Goal: Task Accomplishment & Management: Use online tool/utility

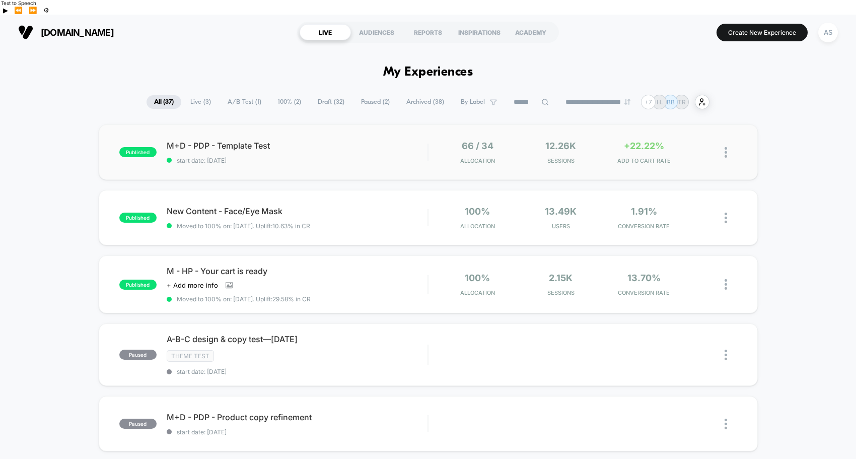
scroll to position [26, 0]
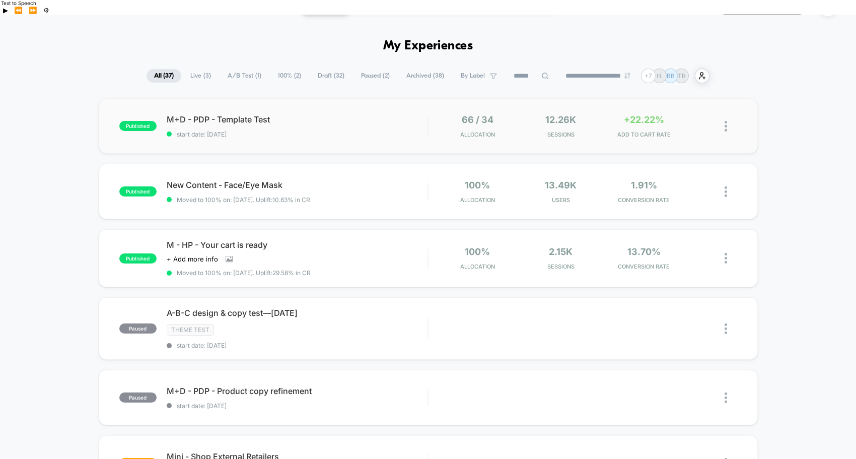
click at [453, 114] on div "66 / 34 Allocation" at bounding box center [478, 126] width 78 height 24
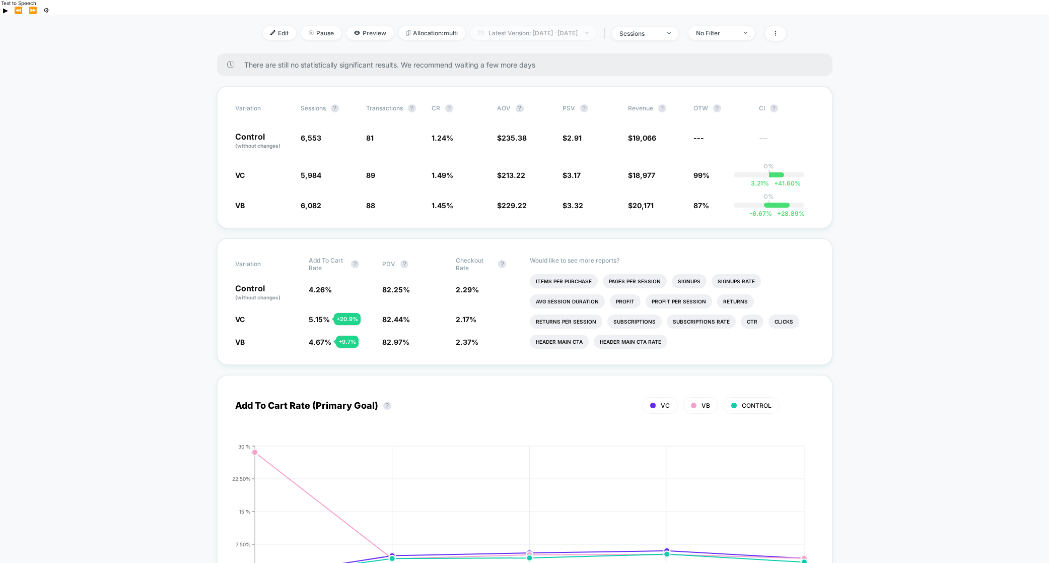
click at [582, 26] on span "Latest Version: Aug 7, 2025 - Aug 11, 2025" at bounding box center [533, 33] width 126 height 14
select select "*"
select select "****"
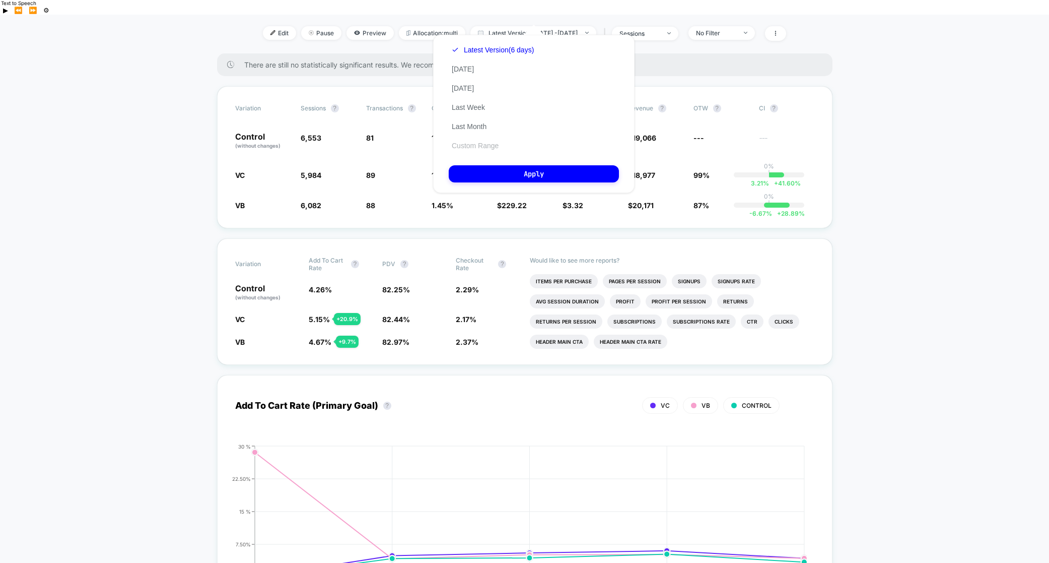
click at [489, 143] on button "Custom Range" at bounding box center [475, 145] width 53 height 9
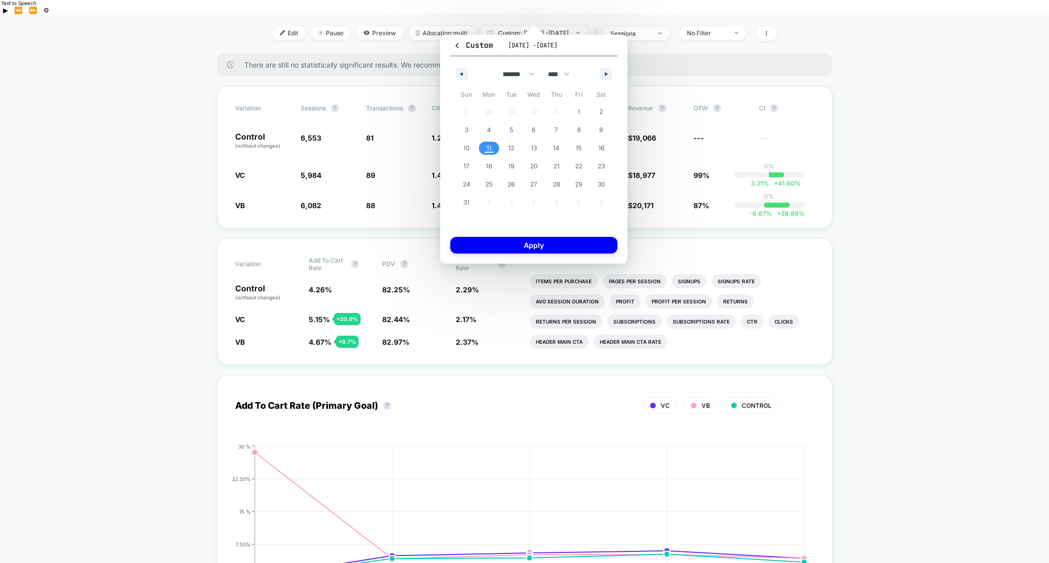
click at [493, 147] on span "11" at bounding box center [489, 148] width 23 height 13
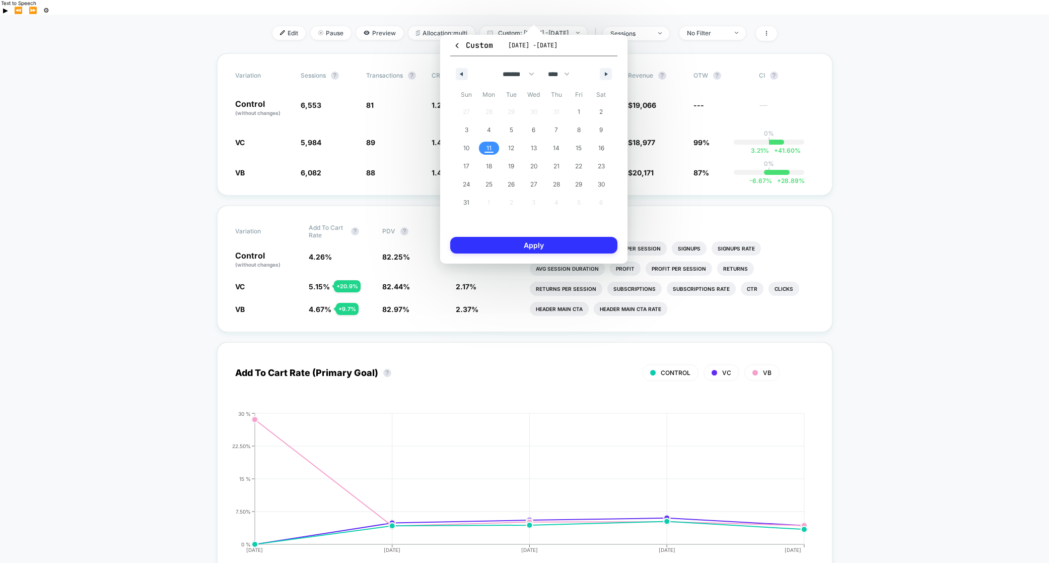
click at [538, 244] on button "Apply" at bounding box center [533, 245] width 167 height 17
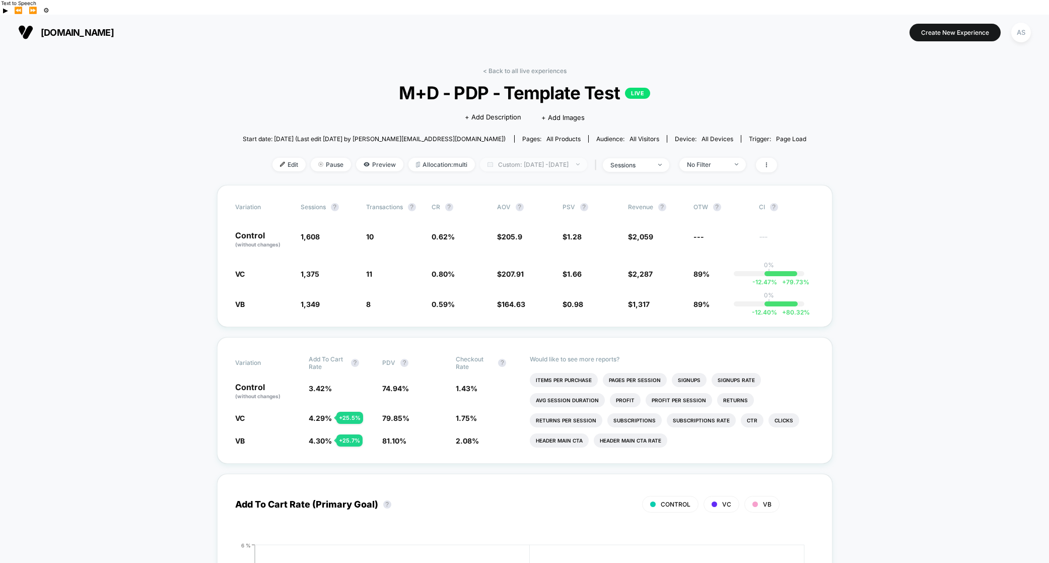
click at [507, 158] on span "Custom: Aug 11, 2025 - Aug 11, 2025" at bounding box center [533, 165] width 107 height 14
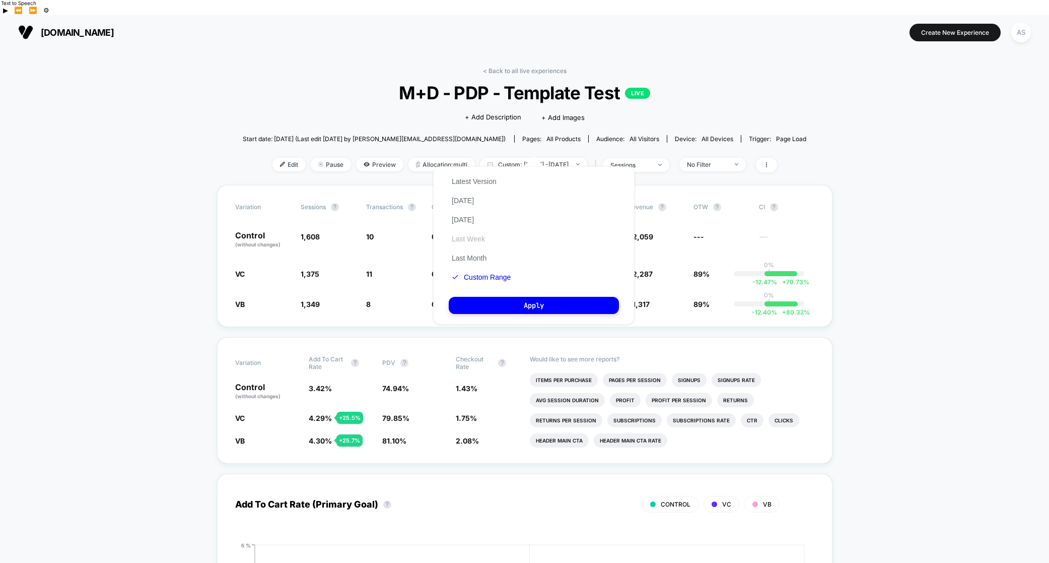
click at [479, 238] on button "Last Week" at bounding box center [468, 238] width 39 height 9
click at [531, 302] on button "Apply" at bounding box center [534, 305] width 170 height 17
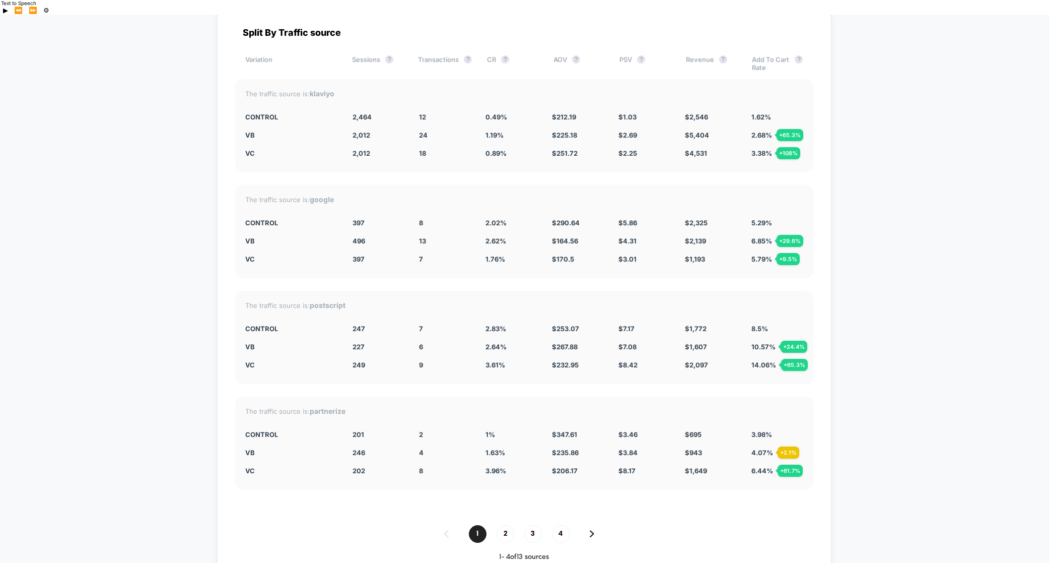
scroll to position [2351, 0]
click at [505, 458] on span "2" at bounding box center [506, 535] width 18 height 18
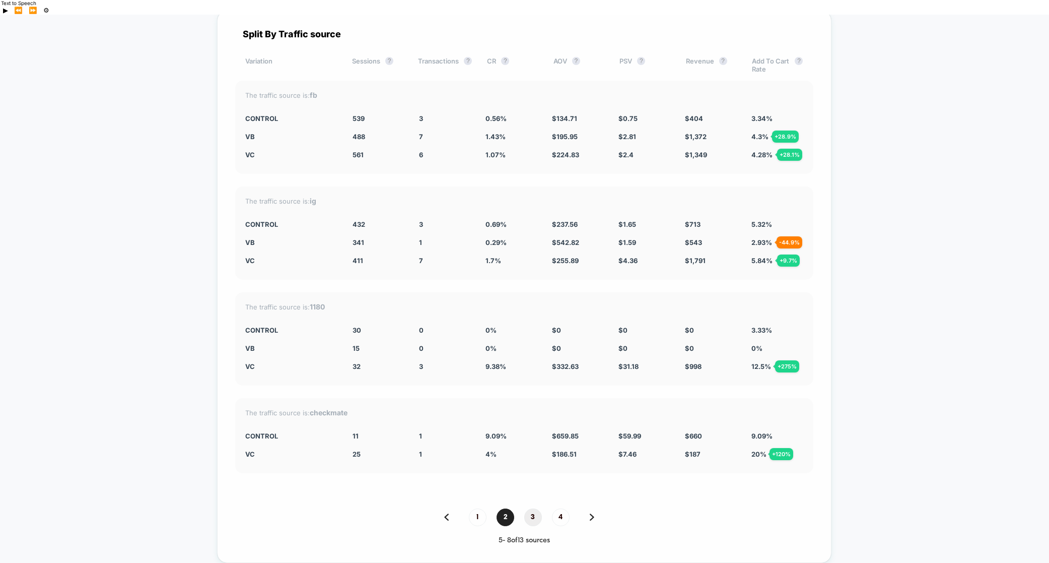
click at [532, 458] on span "3" at bounding box center [533, 517] width 18 height 18
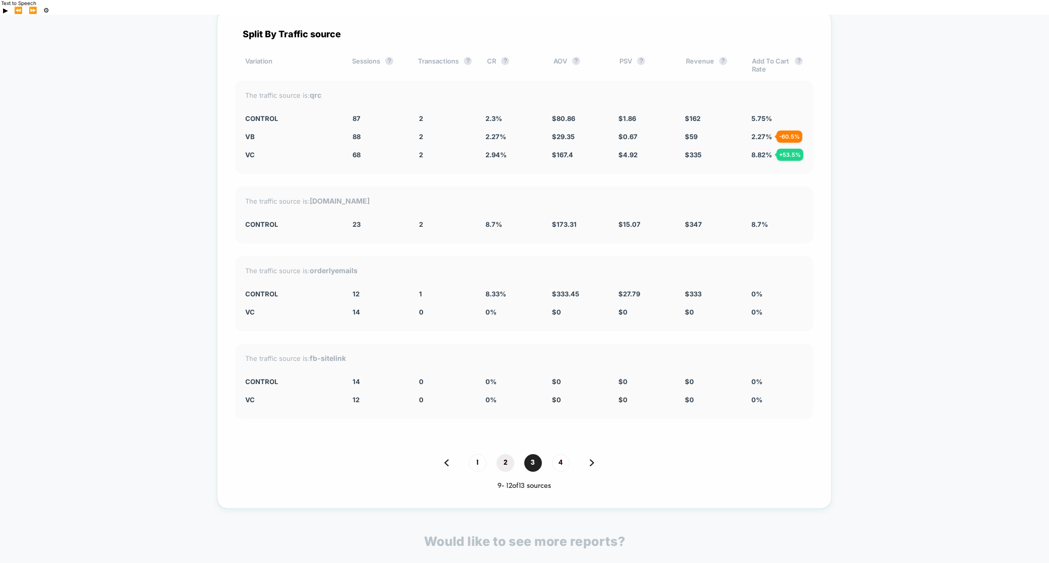
click at [507, 454] on span "2" at bounding box center [506, 463] width 18 height 18
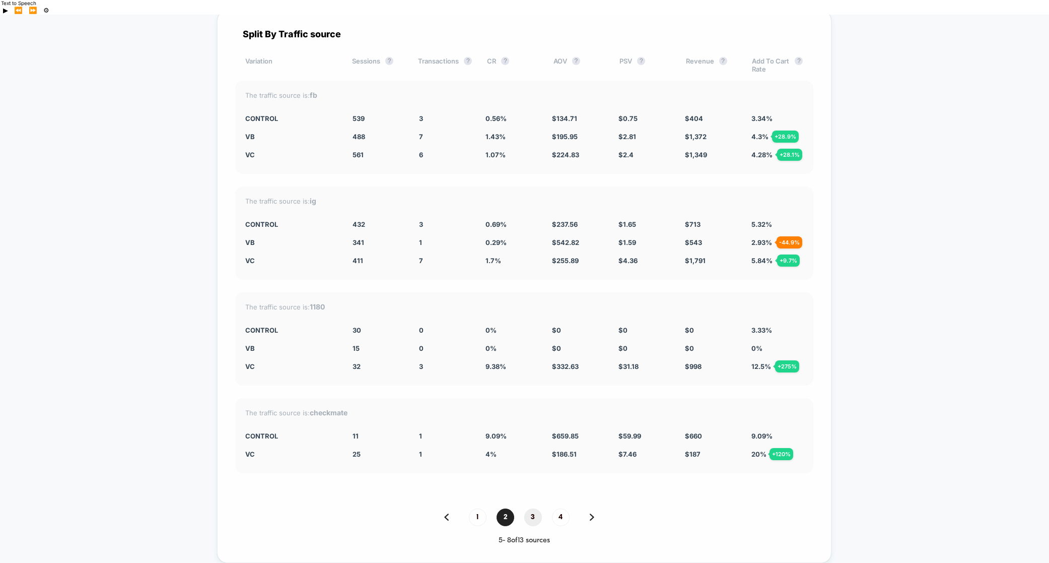
click at [530, 458] on span "3" at bounding box center [533, 517] width 18 height 18
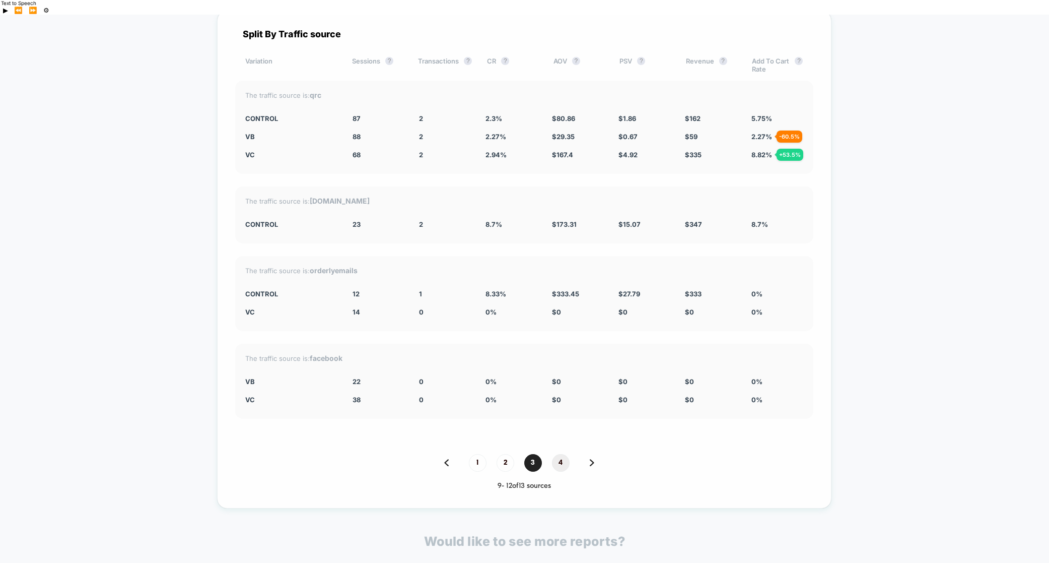
click at [553, 454] on span "4" at bounding box center [561, 463] width 18 height 18
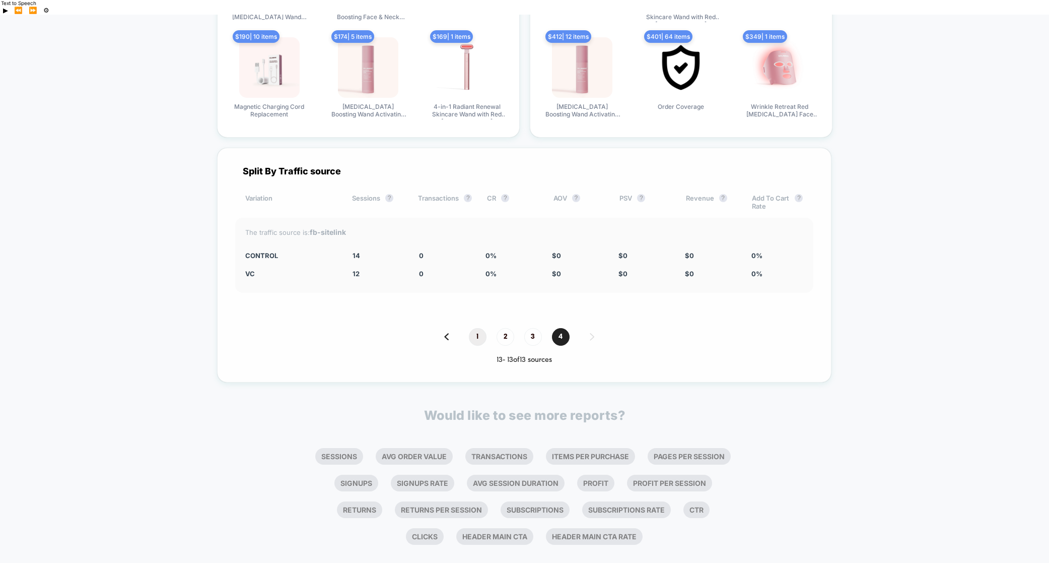
click at [476, 328] on span "1" at bounding box center [478, 337] width 18 height 18
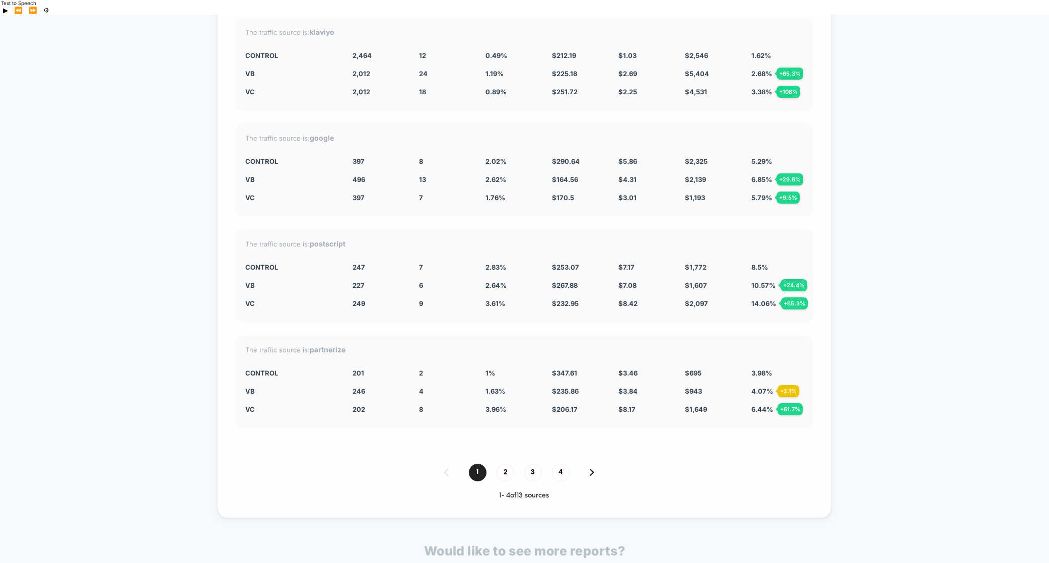
scroll to position [2414, 0]
click at [509, 458] on span "2" at bounding box center [506, 472] width 18 height 18
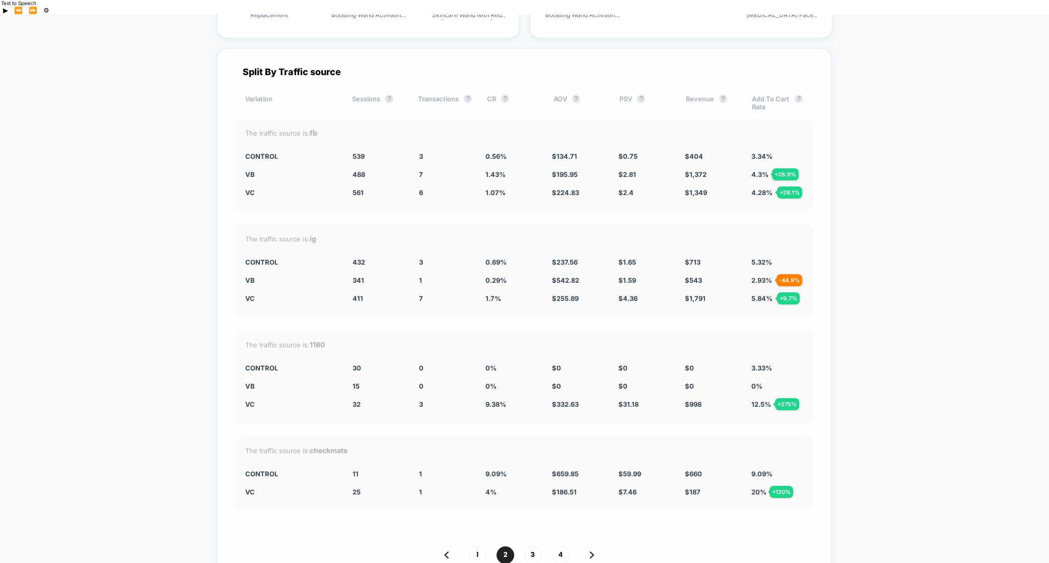
scroll to position [2311, 0]
drag, startPoint x: 320, startPoint y: 223, endPoint x: 308, endPoint y: 223, distance: 12.1
click at [308, 236] on div "The traffic source is: ig" at bounding box center [524, 240] width 558 height 9
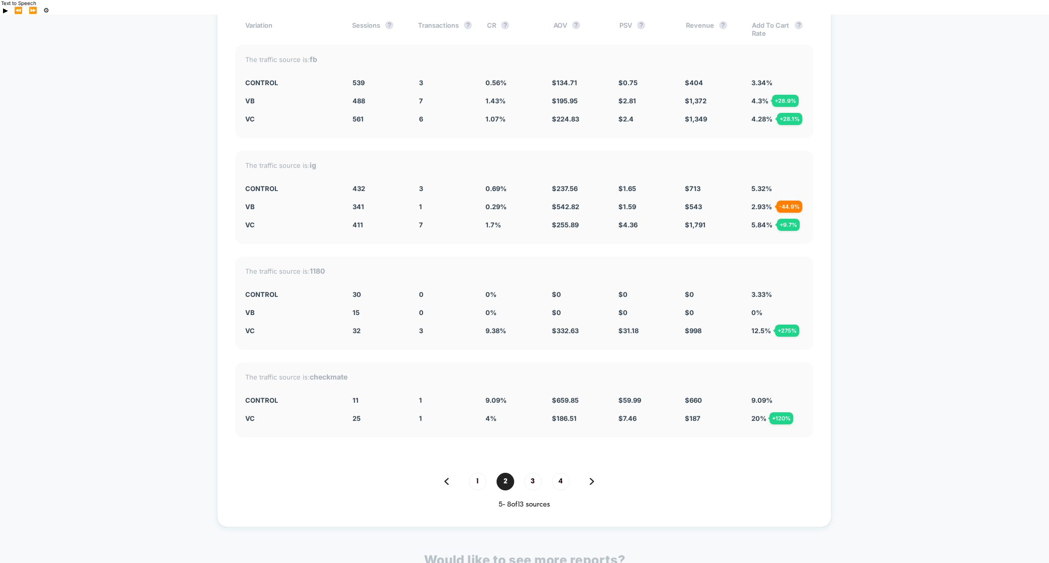
scroll to position [2387, 0]
click at [476, 458] on span "1" at bounding box center [478, 481] width 18 height 18
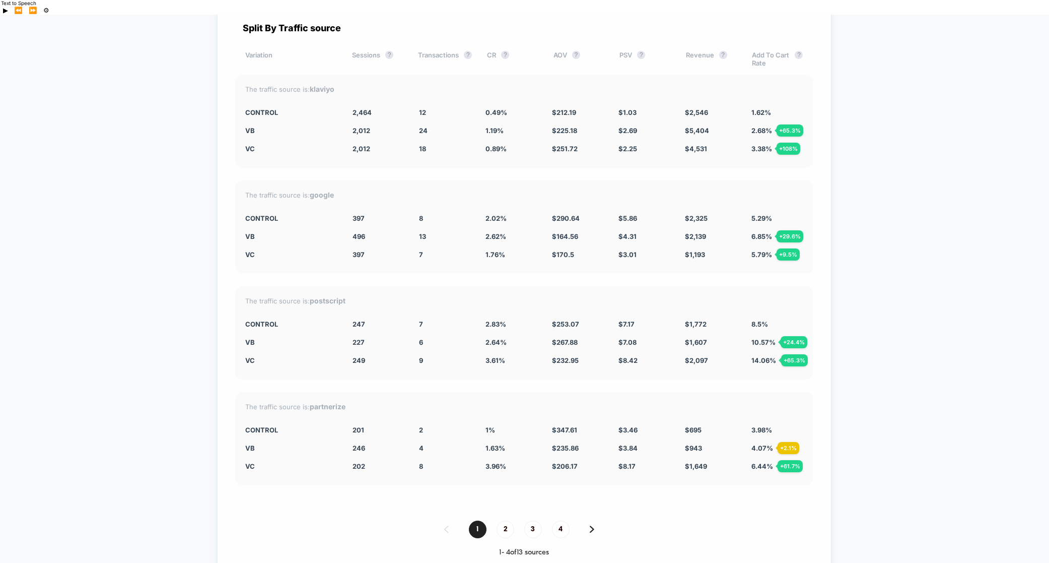
scroll to position [2354, 0]
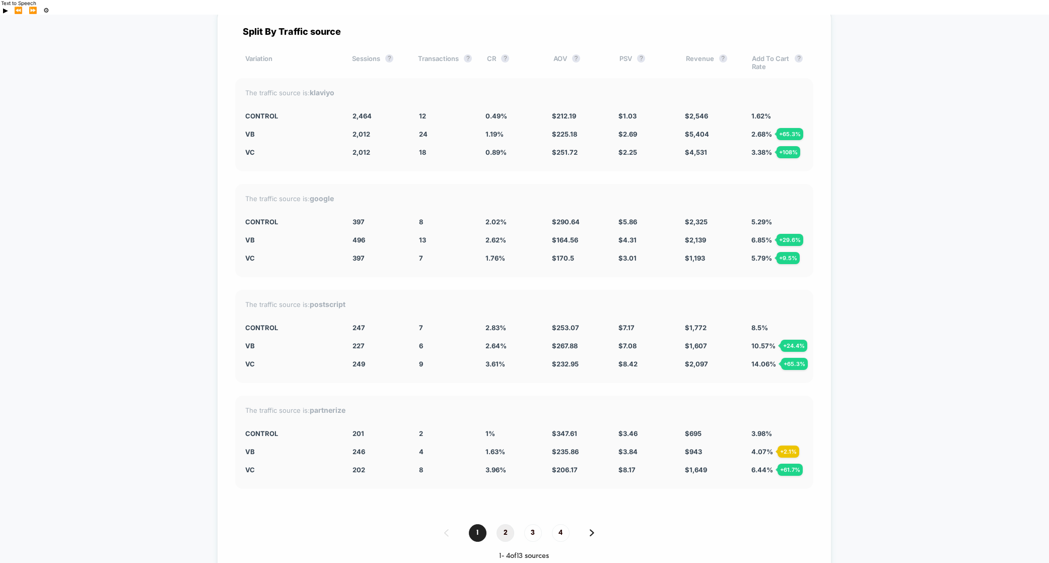
click at [507, 458] on span "2" at bounding box center [506, 533] width 18 height 18
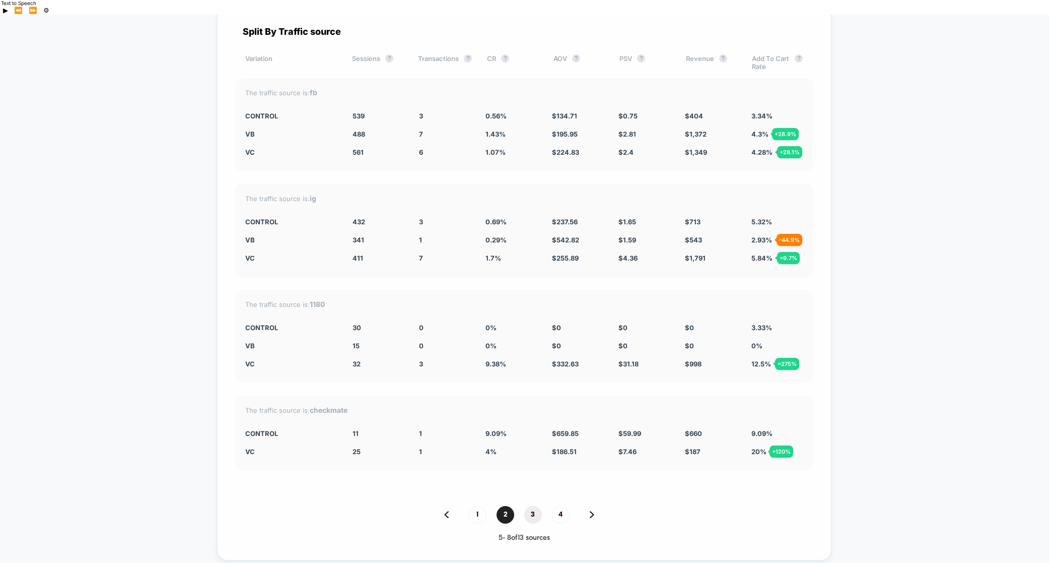
click at [527, 458] on span "3" at bounding box center [533, 515] width 18 height 18
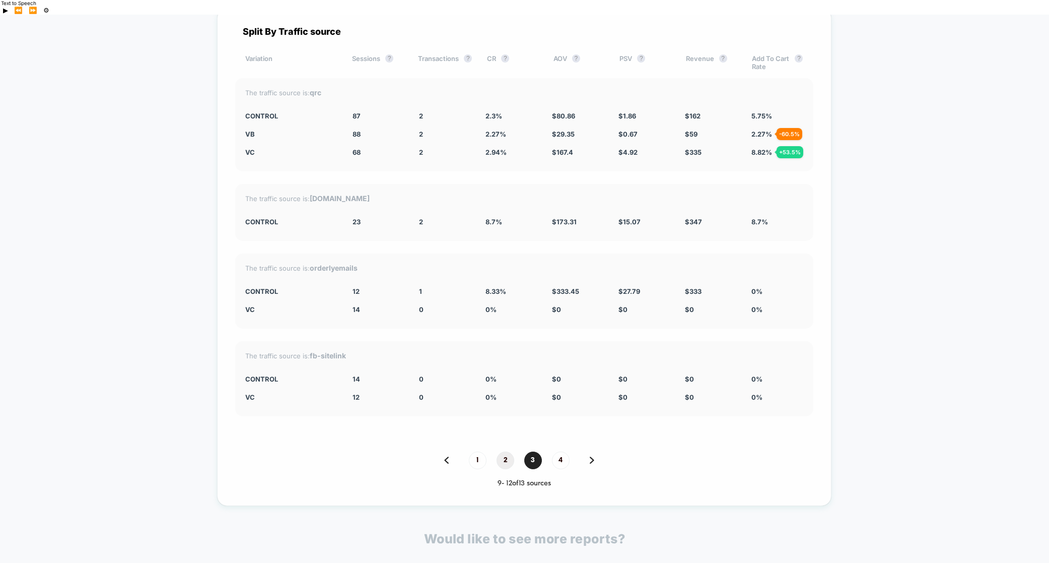
click at [504, 451] on span "2" at bounding box center [506, 460] width 18 height 18
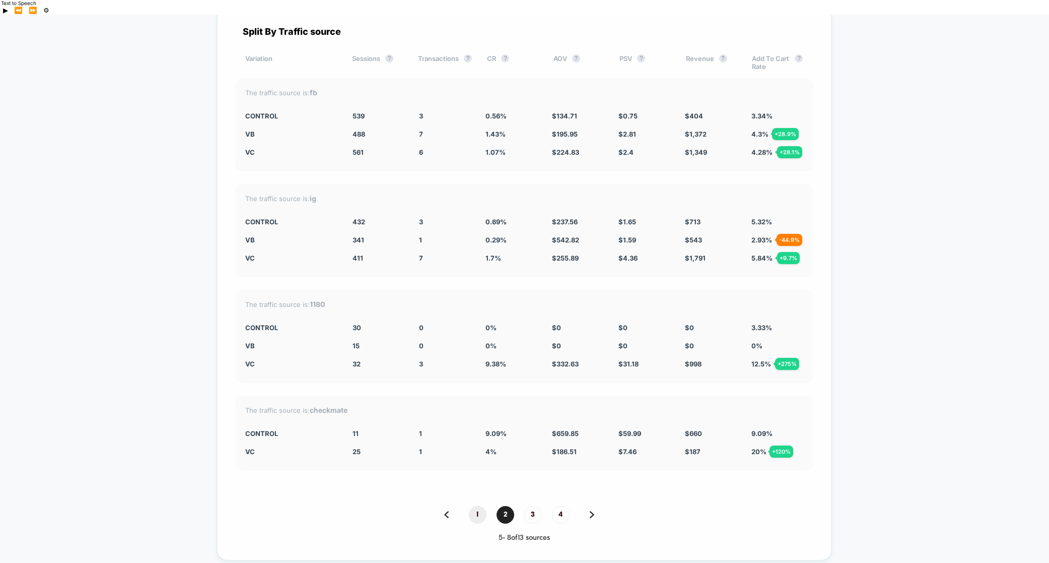
click at [483, 458] on span "1" at bounding box center [478, 515] width 18 height 18
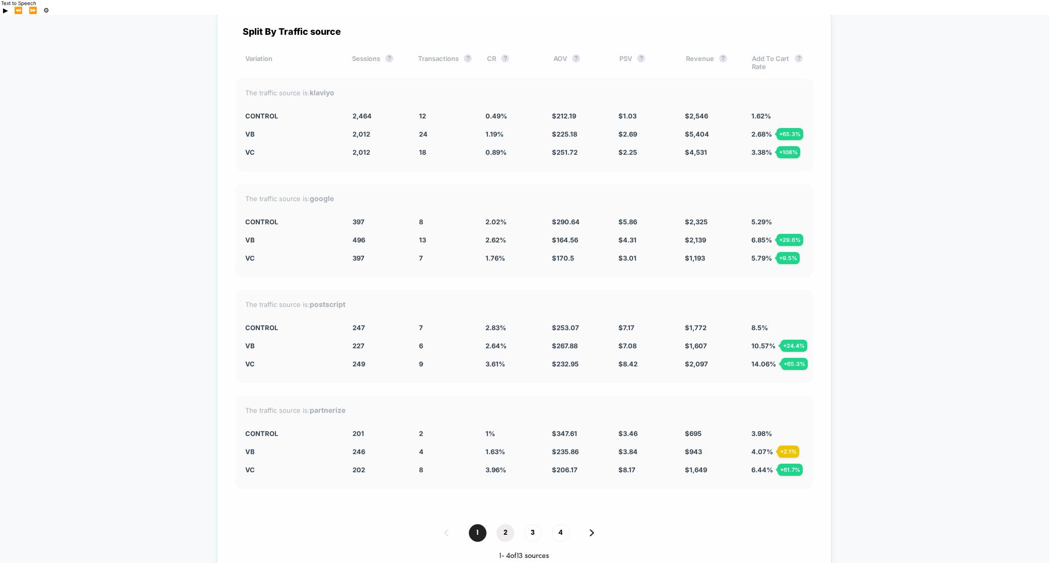
click at [506, 458] on span "2" at bounding box center [506, 533] width 18 height 18
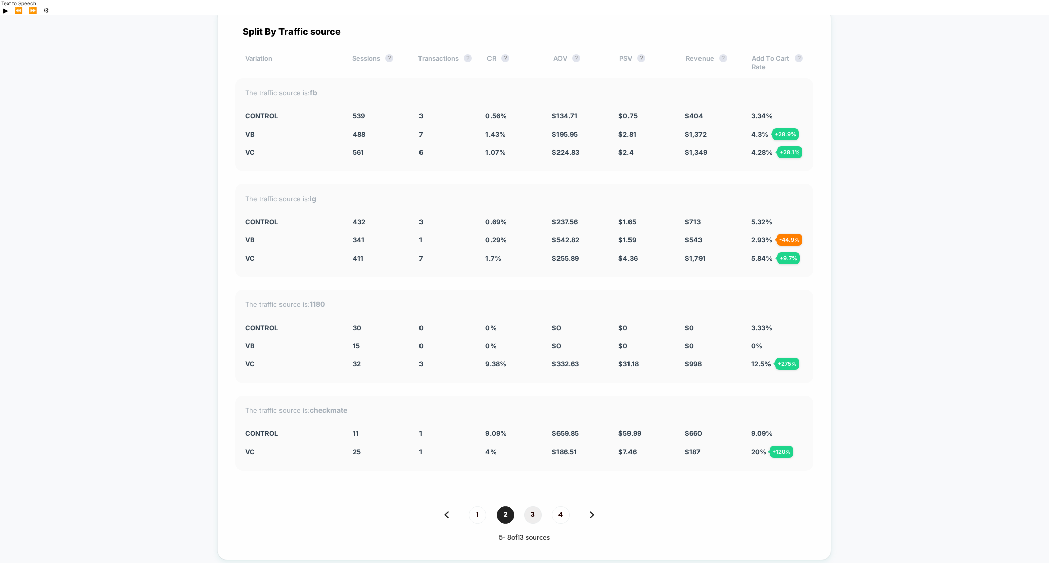
click at [532, 458] on span "3" at bounding box center [533, 515] width 18 height 18
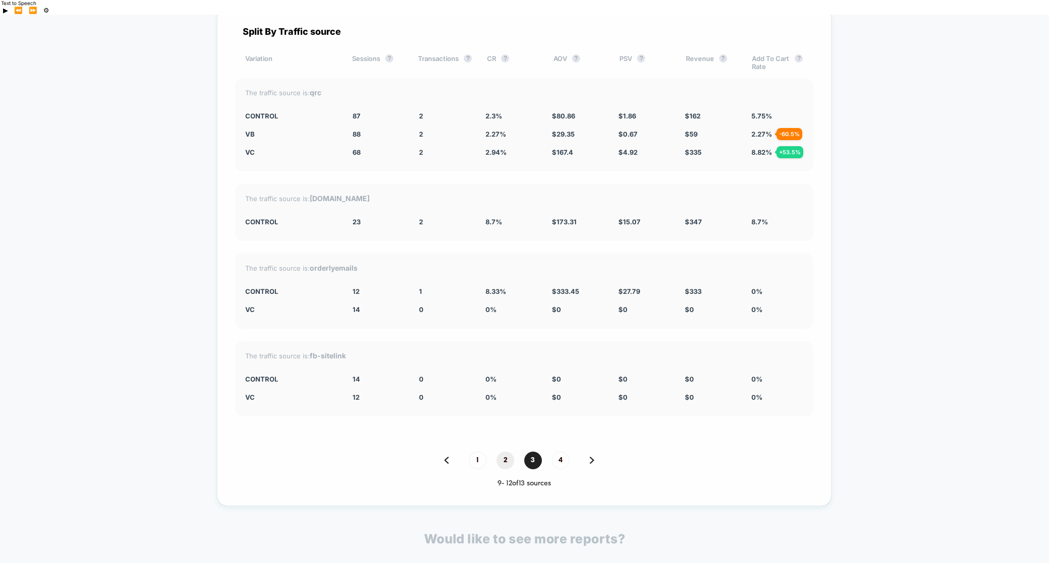
click at [505, 451] on span "2" at bounding box center [506, 460] width 18 height 18
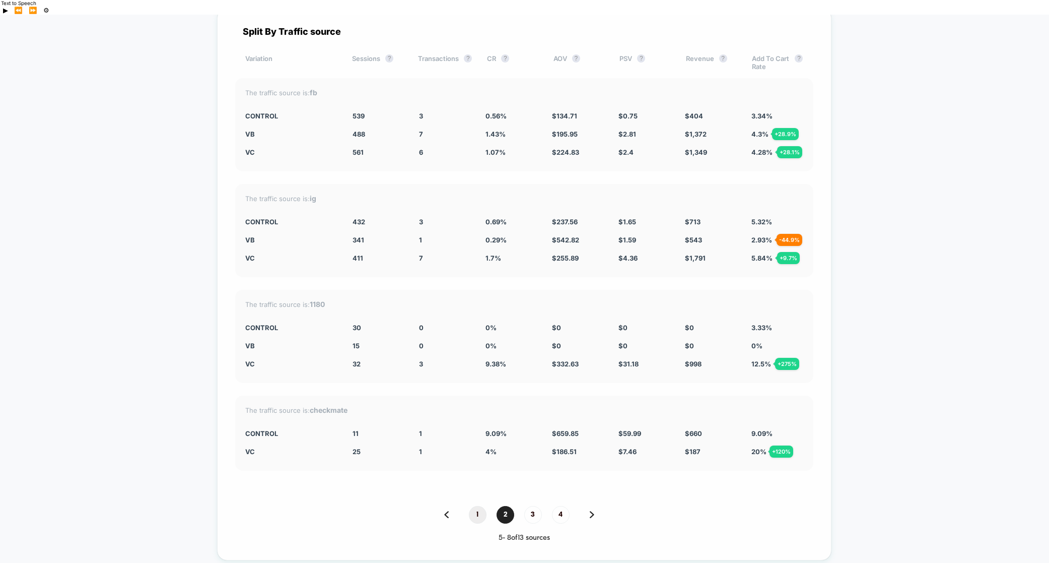
click at [479, 458] on span "1" at bounding box center [478, 515] width 18 height 18
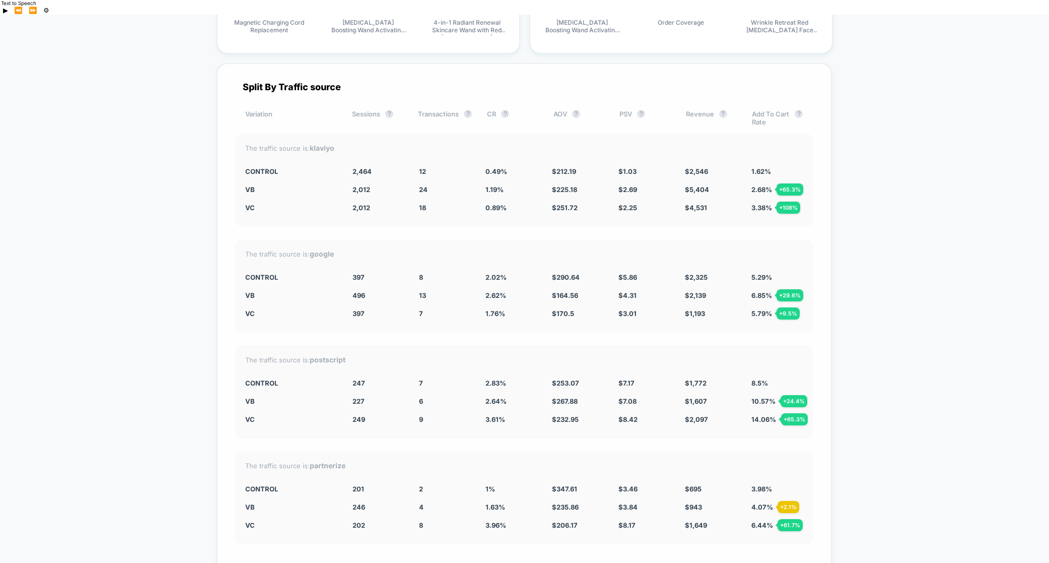
scroll to position [2298, 0]
drag, startPoint x: 521, startPoint y: 301, endPoint x: 486, endPoint y: 261, distance: 53.9
click at [486, 261] on div "The traffic source is: google CONTROL 397 8 2.02 % $ 290.64 $ 5.86 $ 2,325 5.29…" at bounding box center [524, 286] width 578 height 93
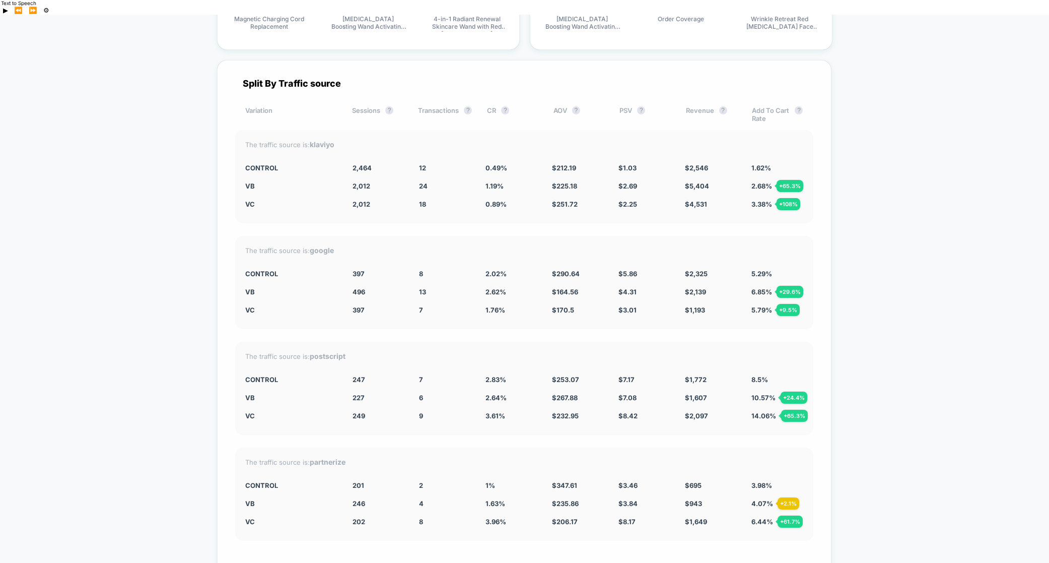
scroll to position [2326, 0]
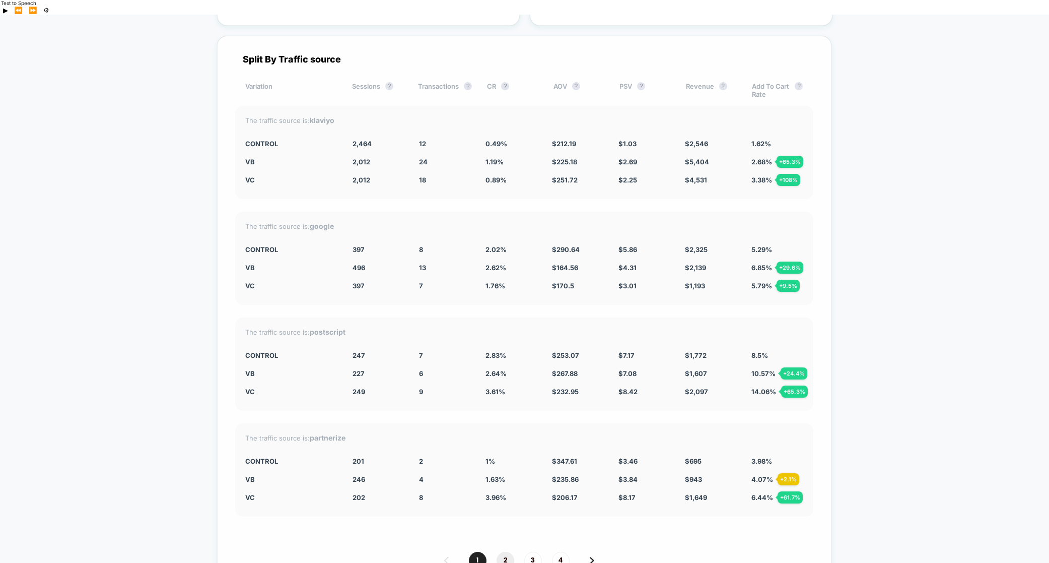
click at [507, 458] on span "2" at bounding box center [506, 561] width 18 height 18
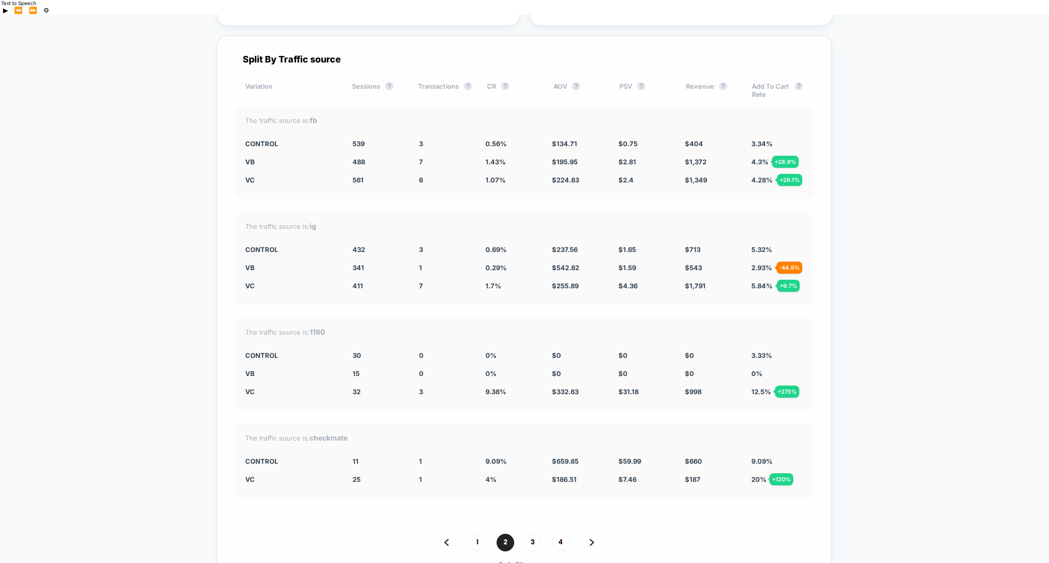
click at [523, 458] on div "1 2 3 4" at bounding box center [524, 542] width 578 height 18
click at [531, 458] on span "3" at bounding box center [533, 542] width 18 height 18
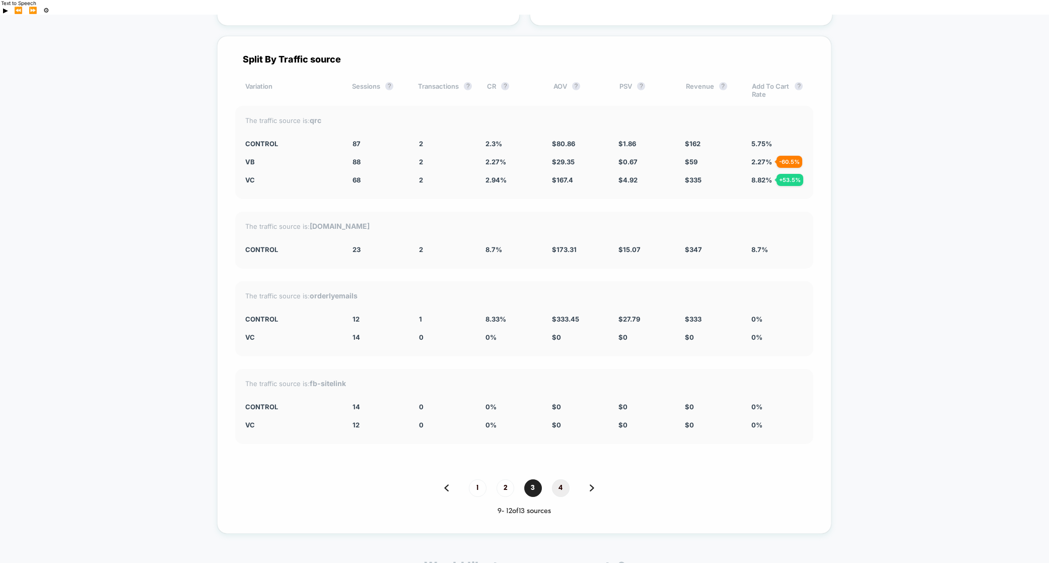
click at [558, 458] on span "4" at bounding box center [561, 488] width 18 height 18
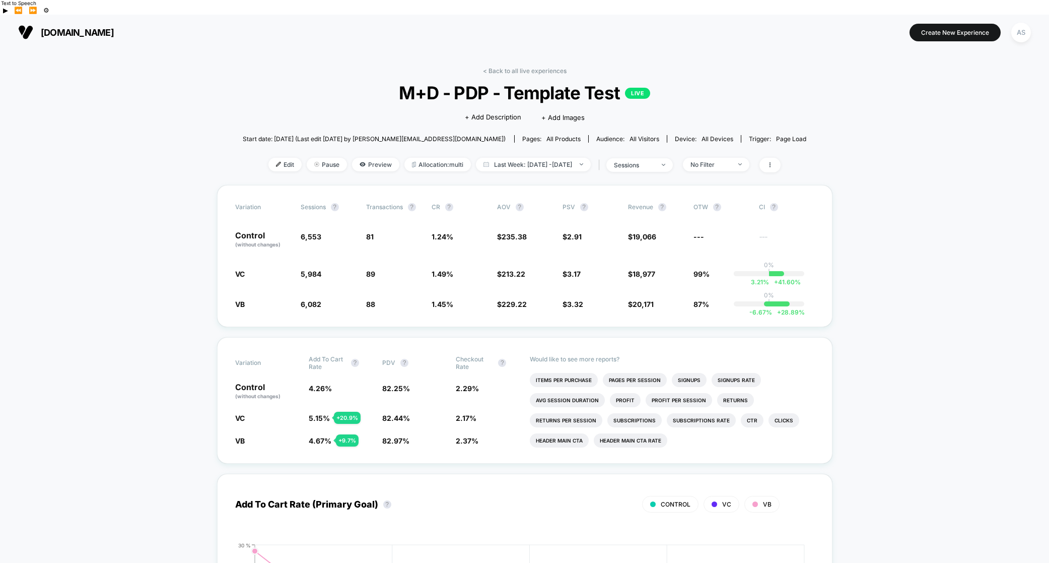
scroll to position [0, 0]
click at [856, 24] on button "Create New Experience" at bounding box center [955, 33] width 91 height 18
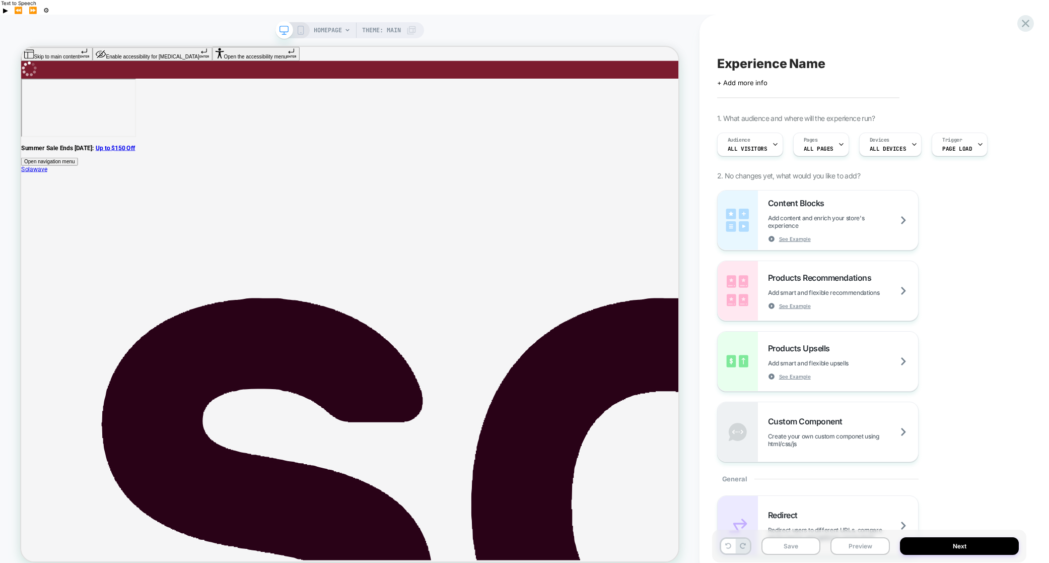
click at [330, 22] on span "HOMEPAGE" at bounding box center [328, 30] width 28 height 16
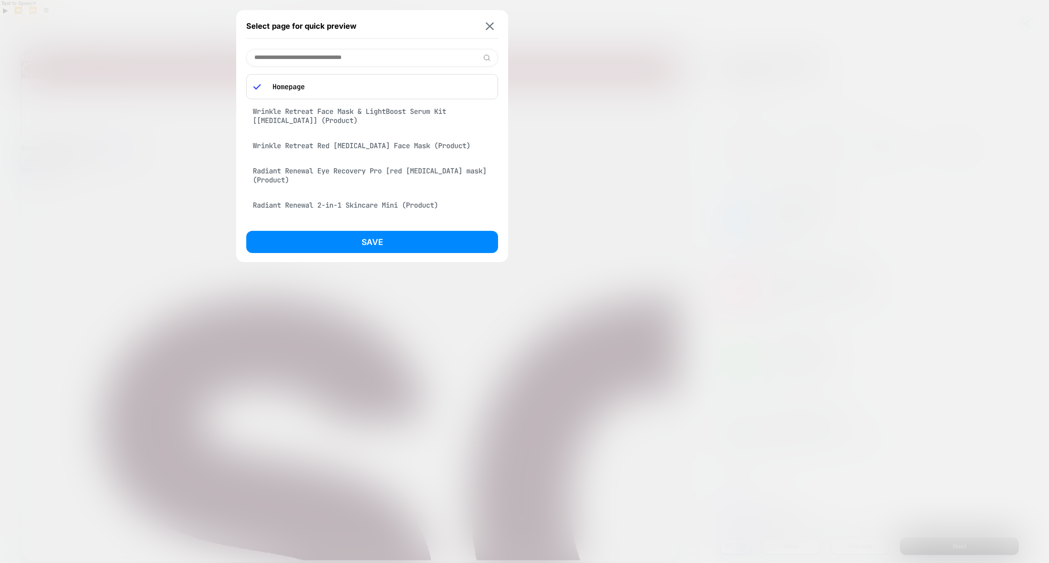
click at [339, 60] on input at bounding box center [372, 58] width 252 height 18
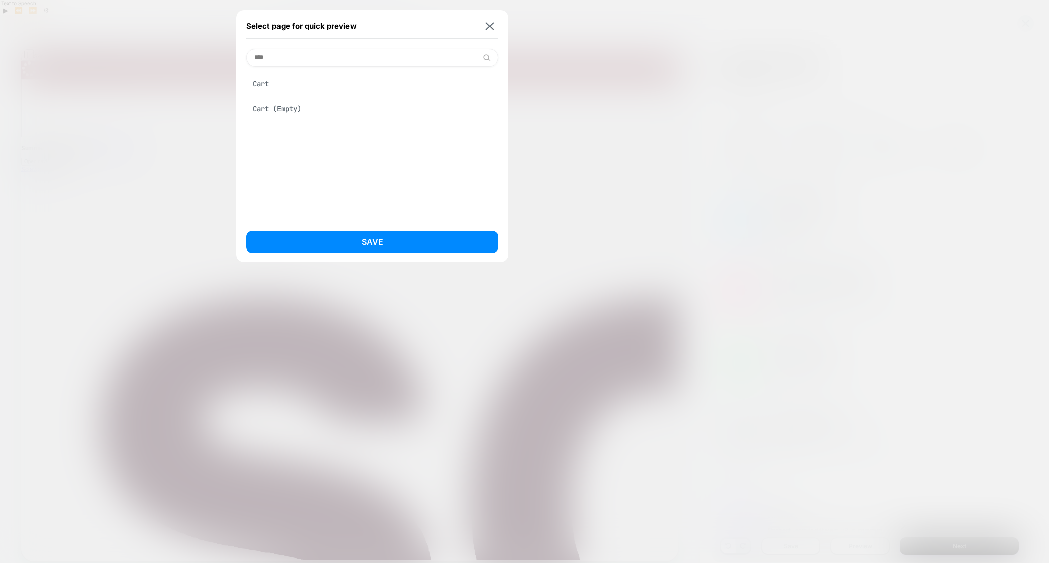
type input "****"
click at [260, 84] on div "Cart" at bounding box center [372, 83] width 252 height 19
click at [353, 244] on button "Save" at bounding box center [372, 242] width 252 height 22
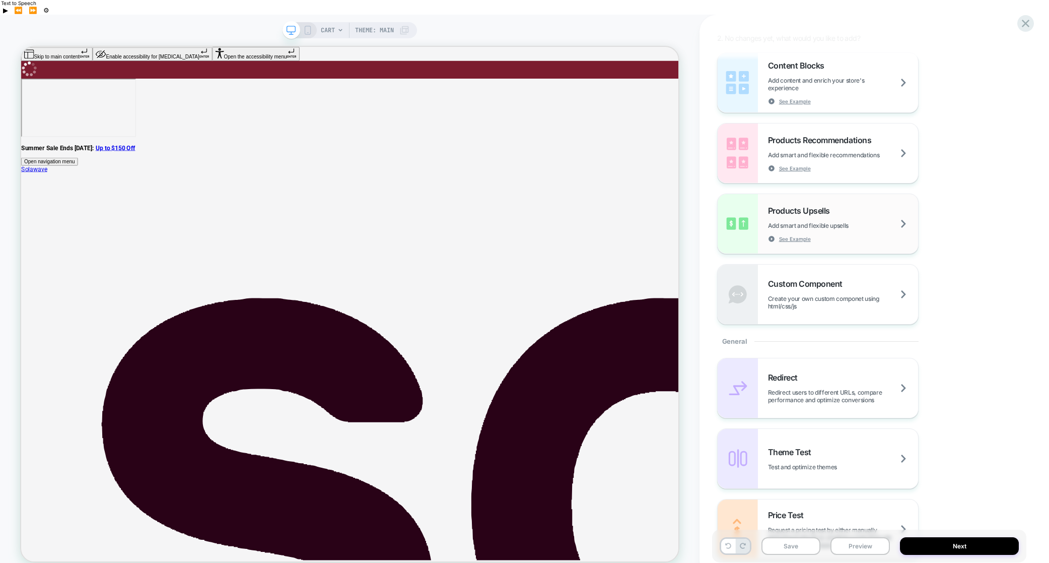
scroll to position [162, 0]
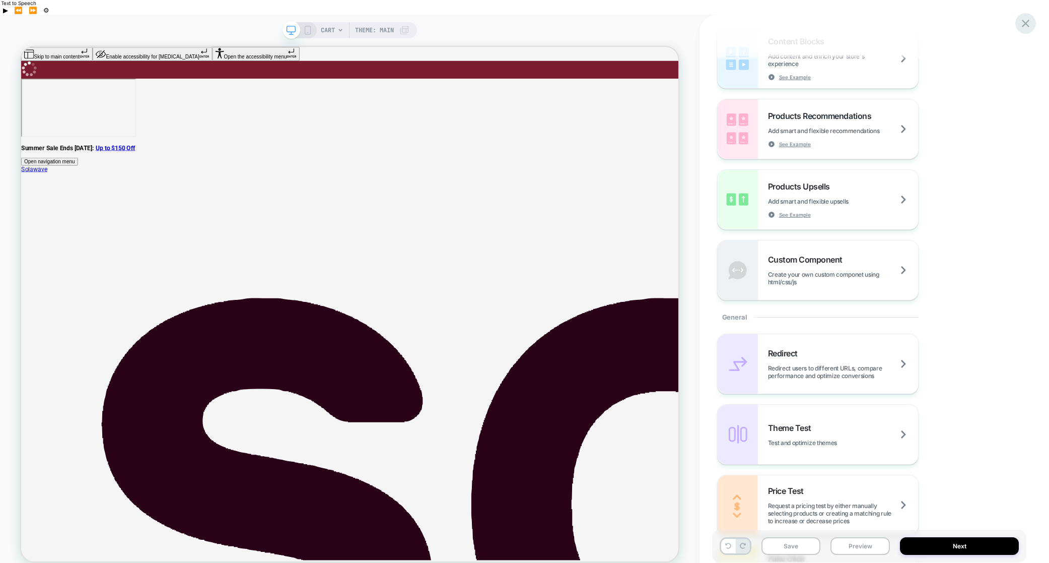
click at [856, 21] on icon at bounding box center [1026, 24] width 8 height 8
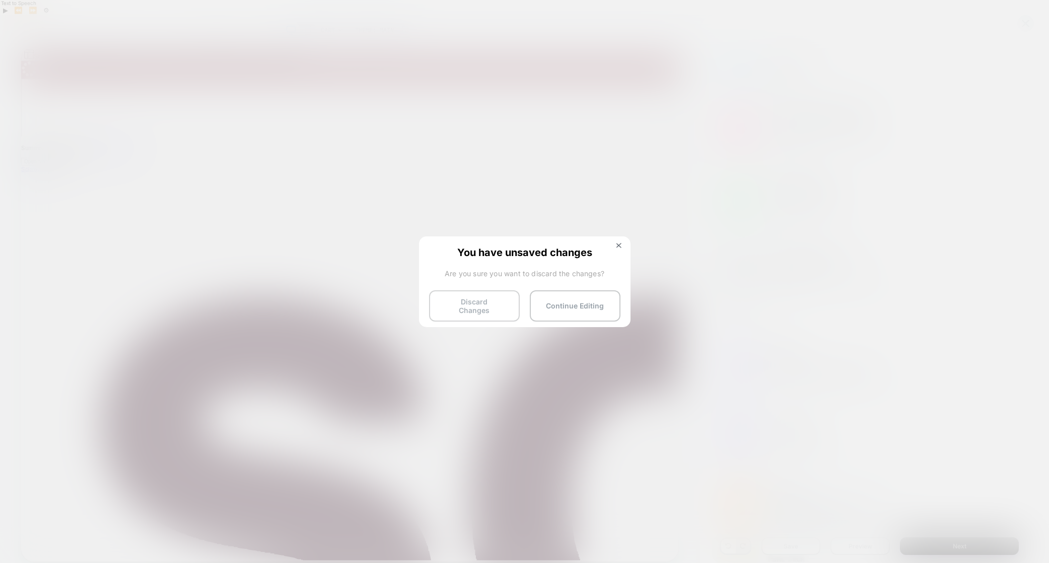
click at [503, 296] on button "Discard Changes" at bounding box center [474, 305] width 91 height 31
